Goal: Information Seeking & Learning: Understand process/instructions

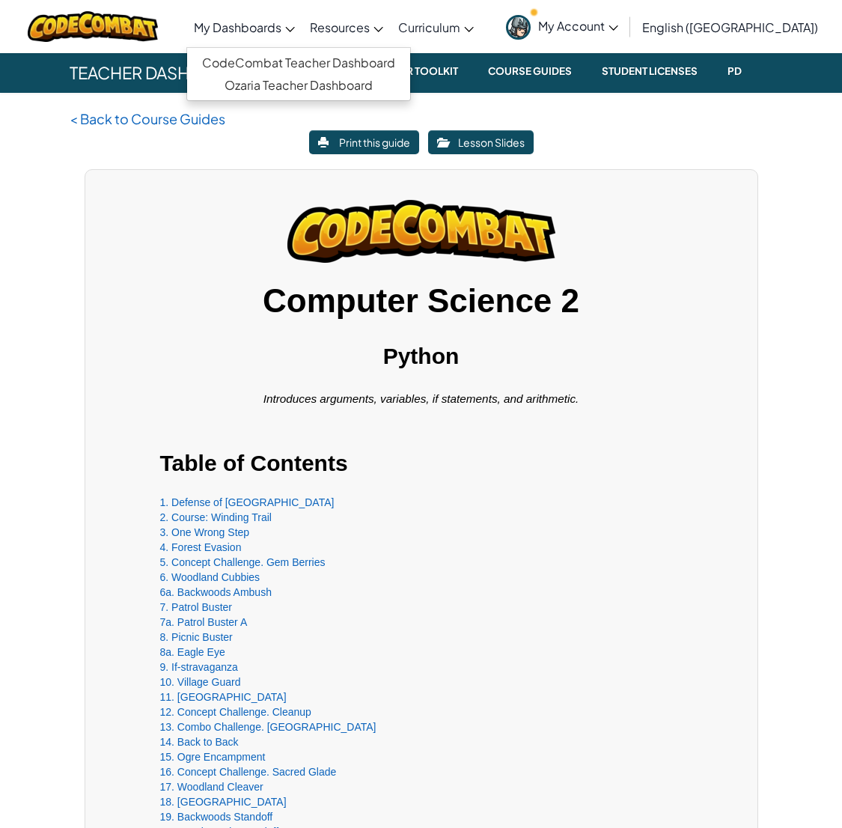
click at [302, 19] on link "My Dashboards" at bounding box center [244, 27] width 116 height 40
click at [311, 64] on link "CodeCombat Teacher Dashboard" at bounding box center [298, 63] width 223 height 22
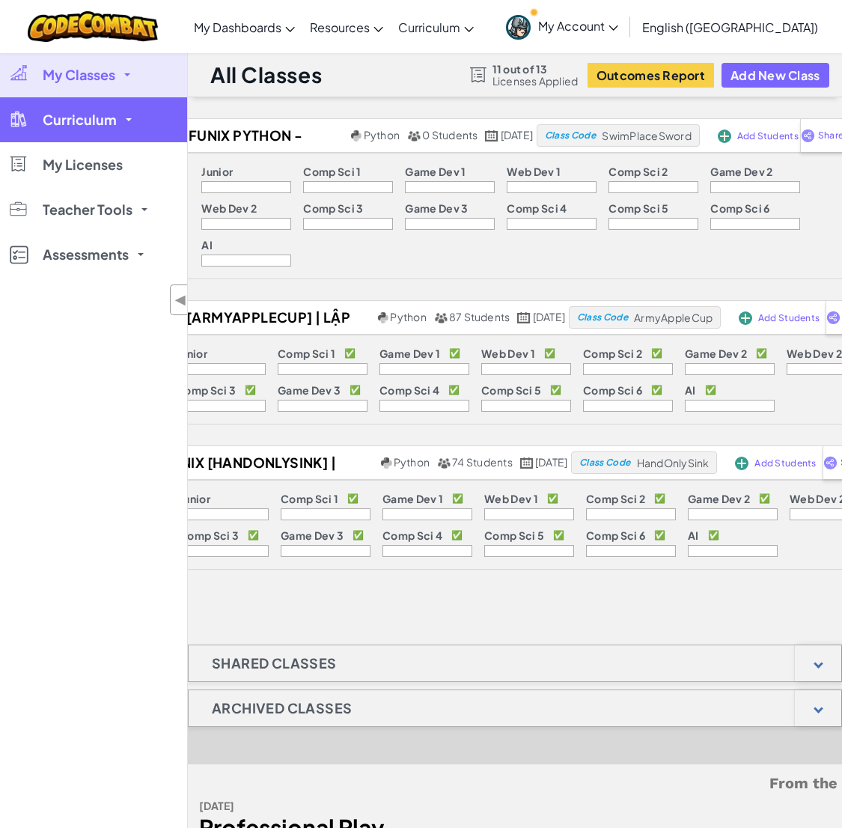
click at [52, 124] on span "Curriculum" at bounding box center [80, 119] width 74 height 13
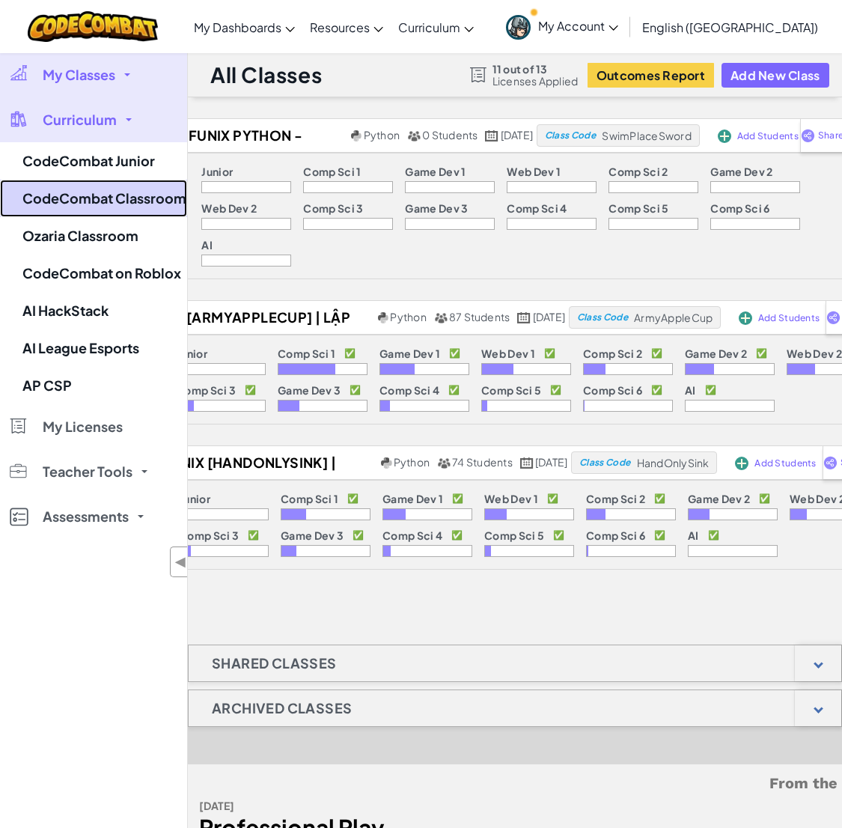
click at [99, 183] on link "CodeCombat Classroom" at bounding box center [93, 198] width 187 height 37
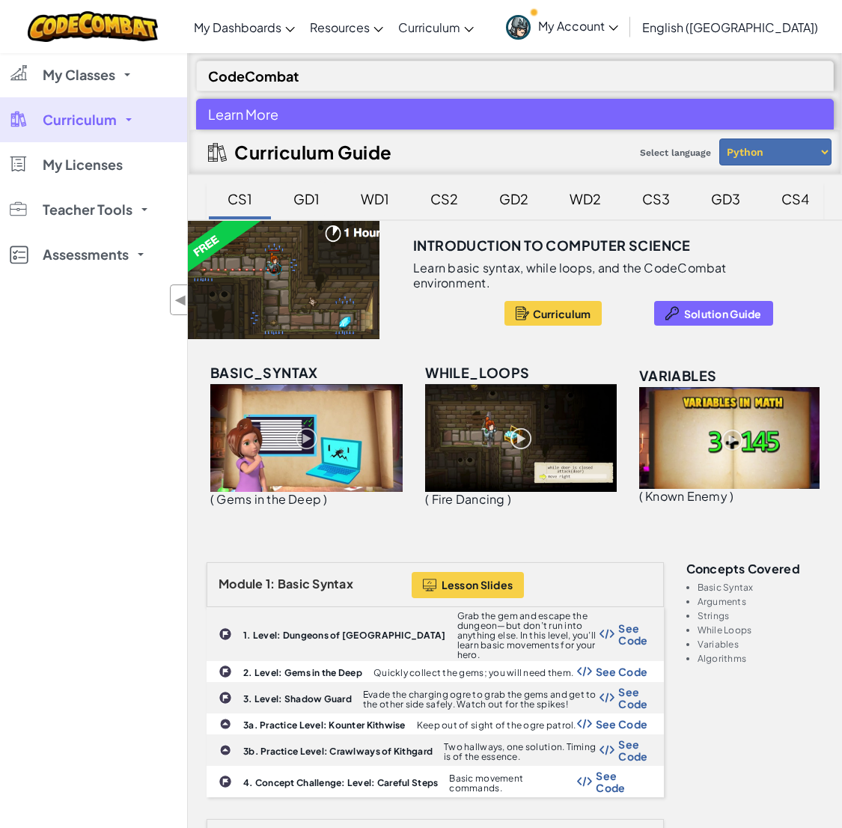
click at [322, 201] on div "GD1" at bounding box center [306, 198] width 56 height 35
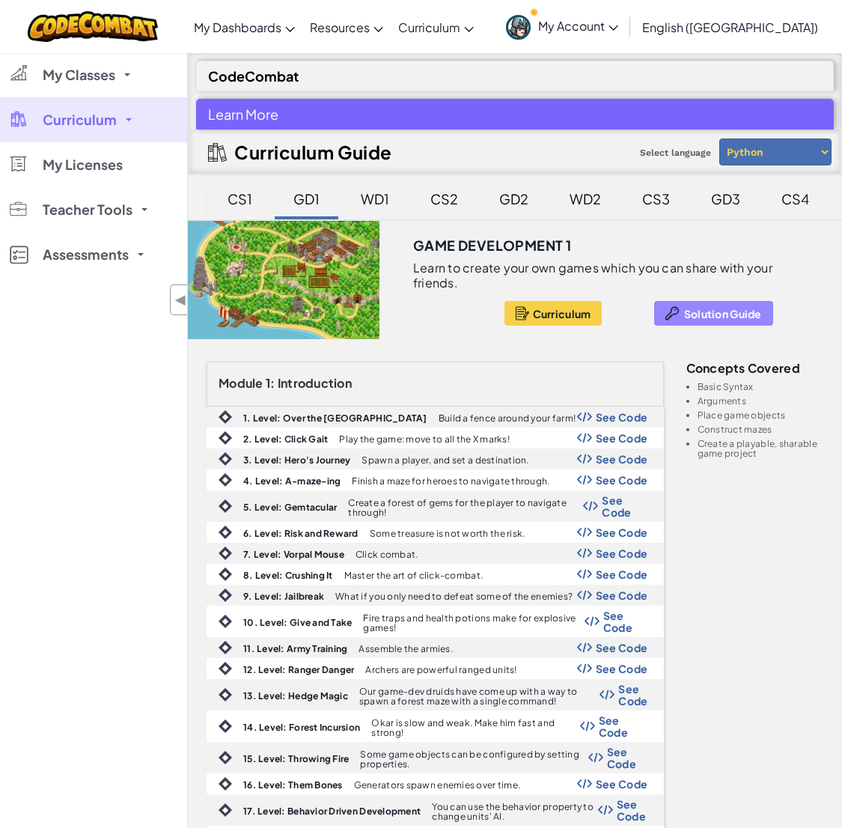
click at [685, 308] on span "Solution Guide" at bounding box center [723, 314] width 78 height 12
